Goal: Task Accomplishment & Management: Manage account settings

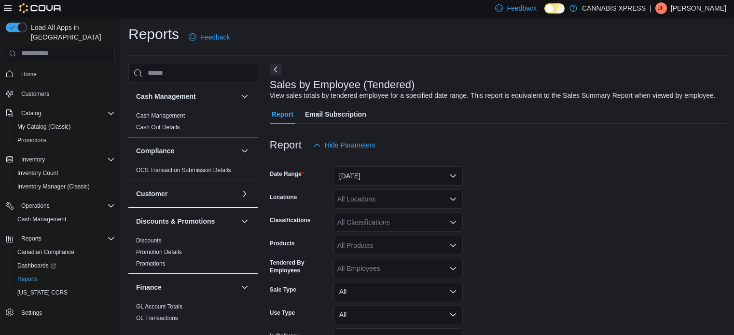
scroll to position [22, 0]
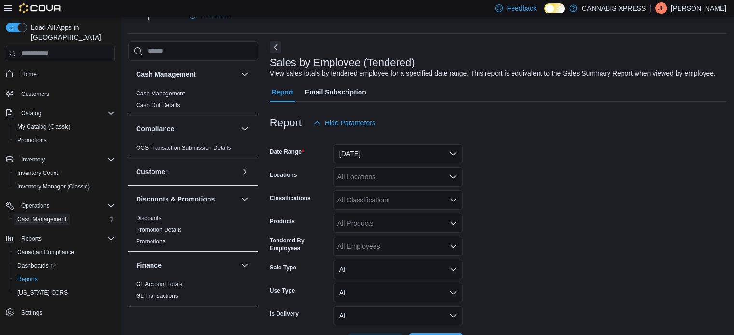
click at [32, 216] on span "Cash Management" at bounding box center [41, 220] width 49 height 8
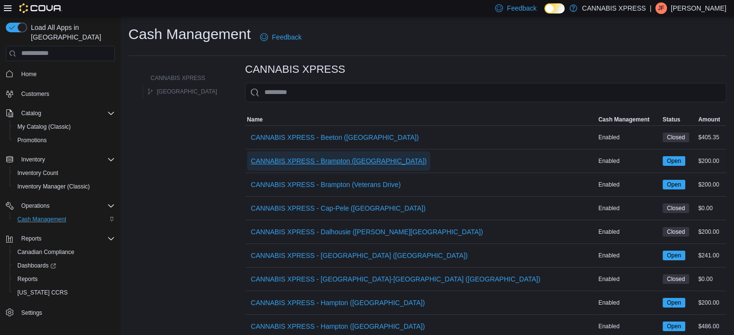
click at [326, 161] on span "CANNABIS XPRESS - Brampton ([GEOGRAPHIC_DATA])" at bounding box center [339, 161] width 176 height 10
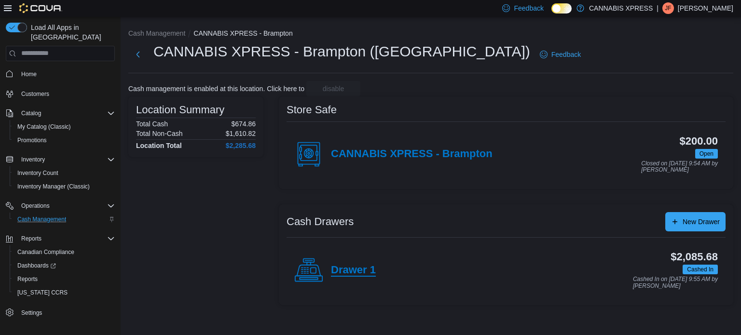
click at [349, 269] on h4 "Drawer 1" at bounding box center [353, 270] width 45 height 13
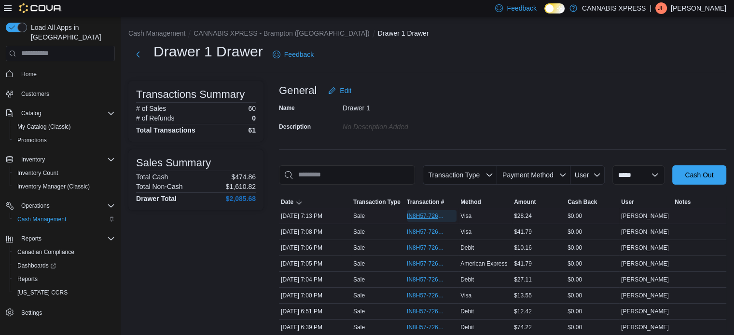
click at [419, 217] on span "IN8H57-726612" at bounding box center [427, 216] width 40 height 8
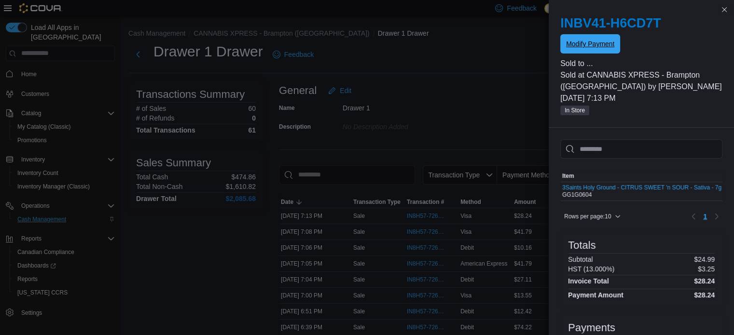
click at [582, 45] on span "Modify Payment" at bounding box center [590, 44] width 48 height 10
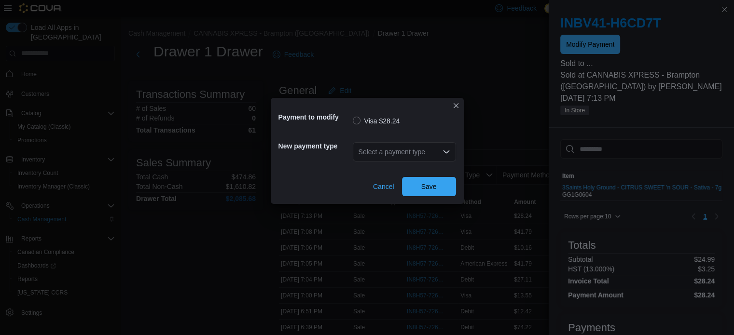
click at [446, 151] on icon "Open list of options" at bounding box center [447, 152] width 8 height 8
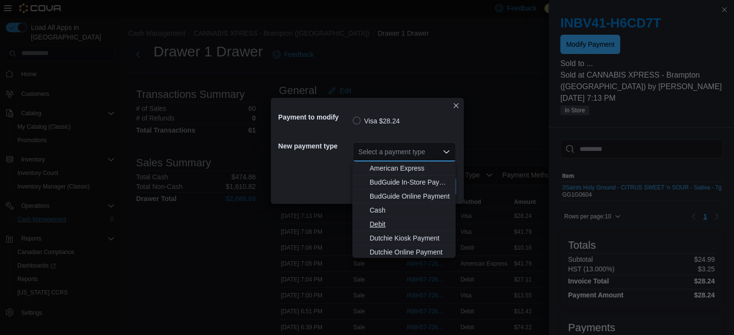
click at [378, 224] on span "Debit" at bounding box center [410, 225] width 80 height 10
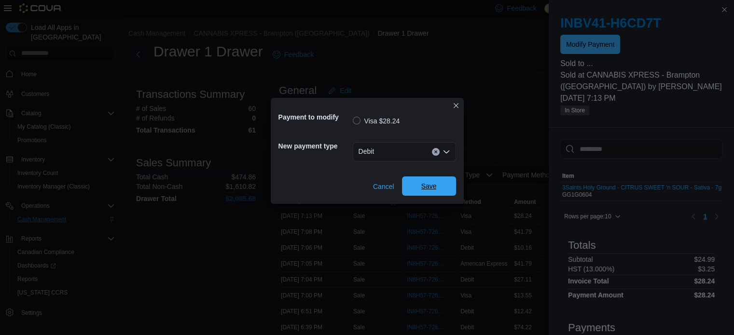
click at [434, 187] on span "Save" at bounding box center [428, 186] width 15 height 10
